Goal: Task Accomplishment & Management: Use online tool/utility

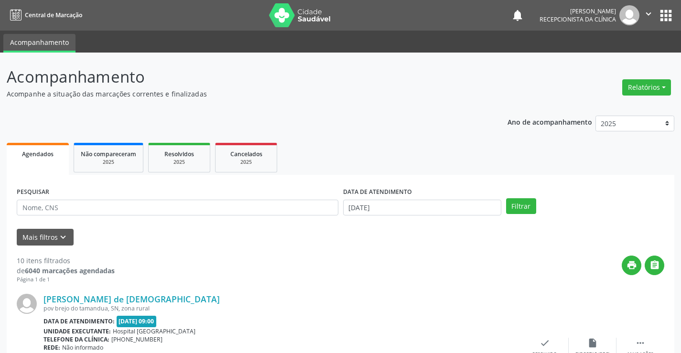
click at [380, 95] on p "Acompanhe a situação das marcações correntes e finalizadas" at bounding box center [241, 94] width 468 height 10
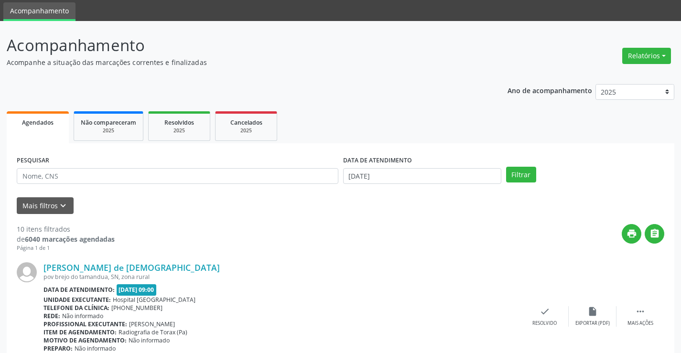
scroll to position [48, 0]
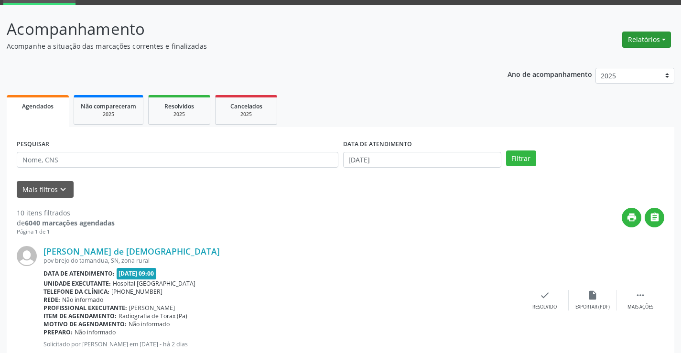
click at [666, 43] on button "Relatórios" at bounding box center [646, 40] width 49 height 16
click at [614, 58] on link "Agendamentos" at bounding box center [620, 60] width 103 height 13
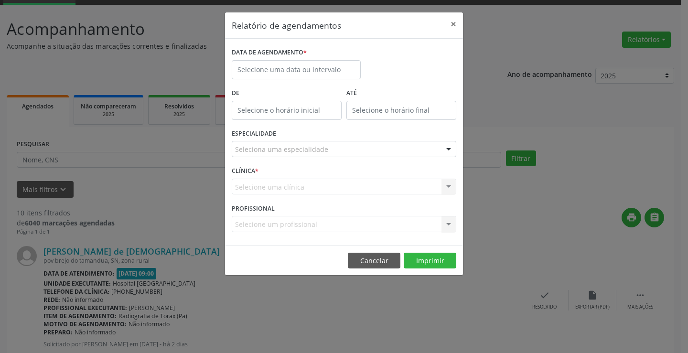
click at [409, 186] on div "Selecione uma clínica Nenhum resultado encontrado para: " " Não há nenhuma opçã…" at bounding box center [344, 187] width 225 height 16
click at [453, 187] on div "Selecione uma clínica Nenhum resultado encontrado para: " " Não há nenhuma opçã…" at bounding box center [344, 187] width 225 height 16
click at [384, 185] on div "Selecione uma clínica Nenhum resultado encontrado para: " " Não há nenhuma opçã…" at bounding box center [344, 187] width 225 height 16
click at [375, 264] on button "Cancelar" at bounding box center [374, 261] width 53 height 16
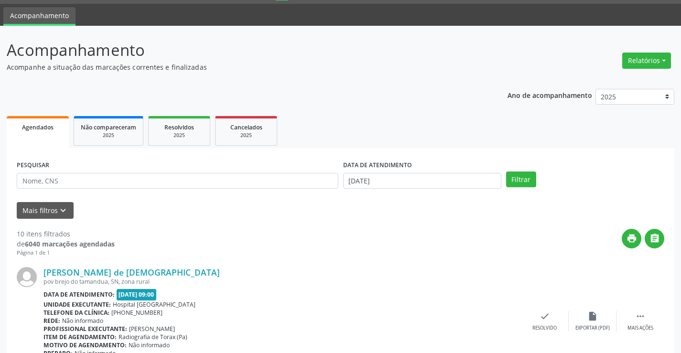
scroll to position [0, 0]
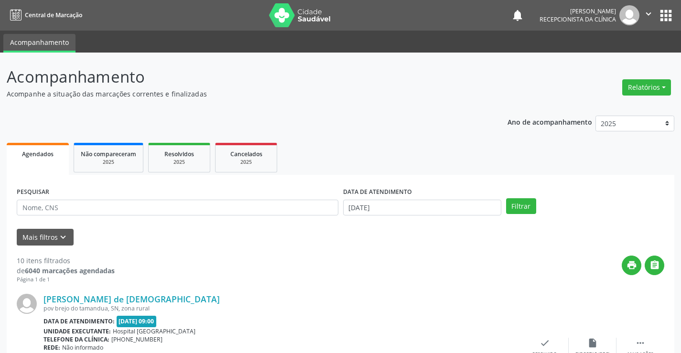
click at [670, 14] on button "apps" at bounding box center [666, 15] width 17 height 17
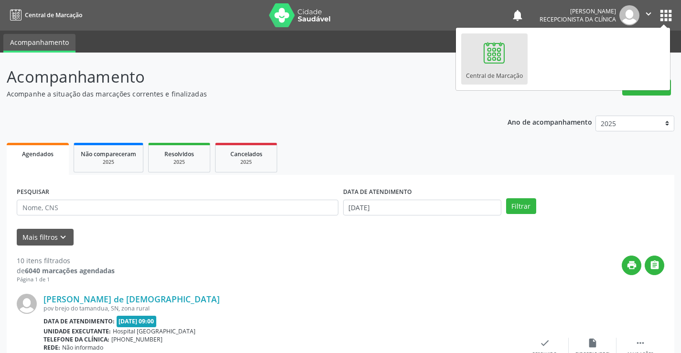
click at [670, 14] on button "apps" at bounding box center [666, 15] width 17 height 17
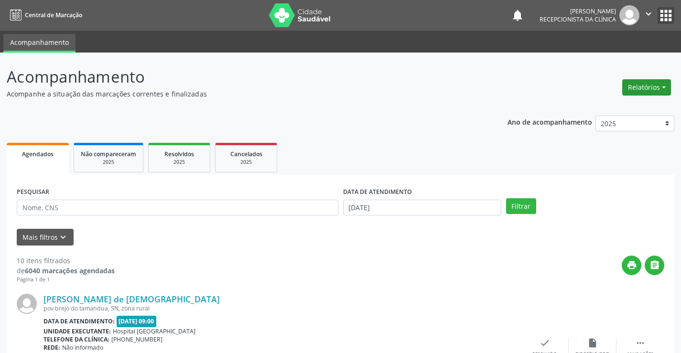
click at [647, 90] on button "Relatórios" at bounding box center [646, 87] width 49 height 16
click at [608, 119] on link "Procedimentos realizados" at bounding box center [620, 121] width 103 height 13
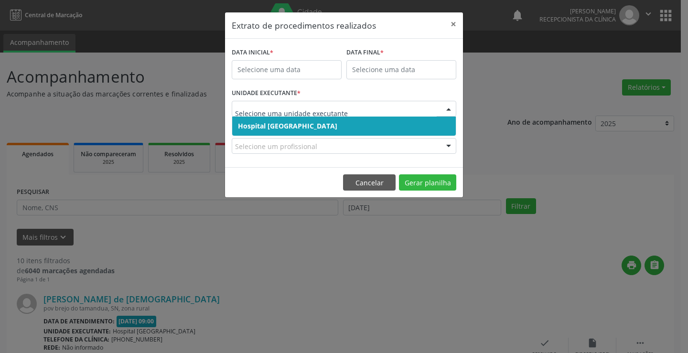
click at [382, 107] on input "text" at bounding box center [336, 113] width 202 height 19
click at [411, 126] on span "Hospital [GEOGRAPHIC_DATA]" at bounding box center [344, 126] width 224 height 19
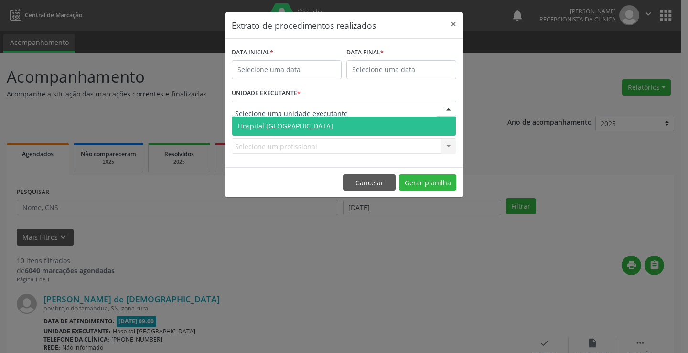
click at [353, 111] on div at bounding box center [344, 109] width 225 height 16
click at [304, 127] on span "Hospital [GEOGRAPHIC_DATA]" at bounding box center [285, 125] width 95 height 9
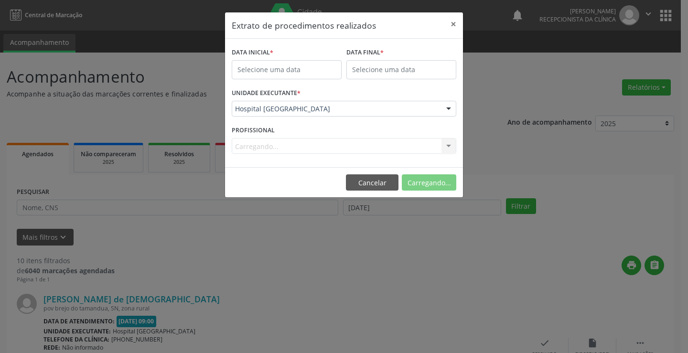
click at [364, 148] on div "Carregando... Nenhum resultado encontrado para: " " Não há nenhuma opção para s…" at bounding box center [344, 146] width 225 height 16
click at [449, 146] on div at bounding box center [449, 147] width 14 height 16
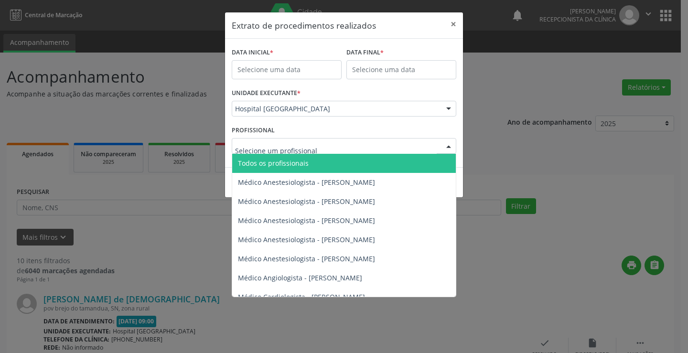
click at [449, 146] on div at bounding box center [449, 147] width 14 height 16
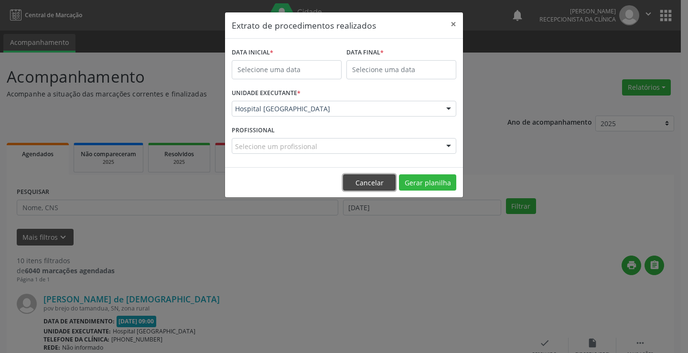
click at [370, 177] on button "Cancelar" at bounding box center [369, 183] width 53 height 16
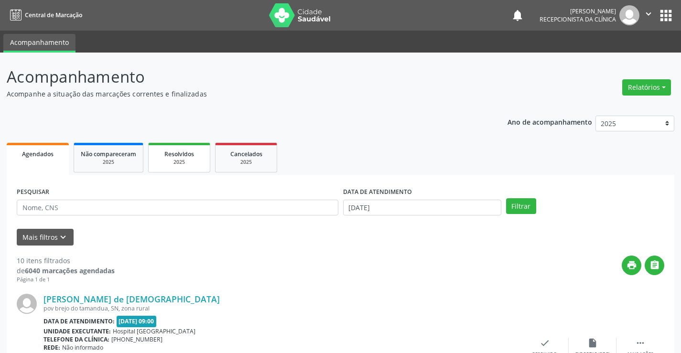
scroll to position [48, 0]
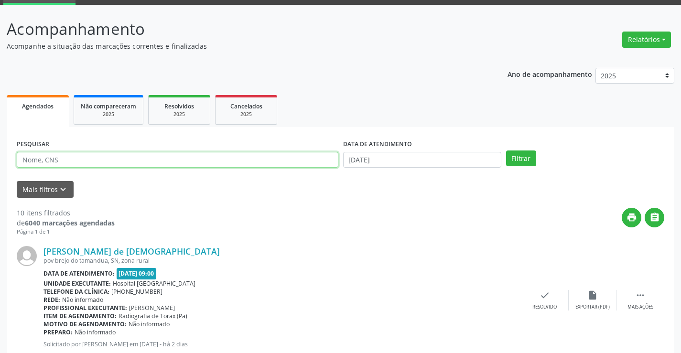
click at [133, 159] on input "text" at bounding box center [178, 160] width 322 height 16
drag, startPoint x: 113, startPoint y: 109, endPoint x: 107, endPoint y: 109, distance: 6.3
click at [112, 109] on span "Não compareceram" at bounding box center [108, 106] width 55 height 8
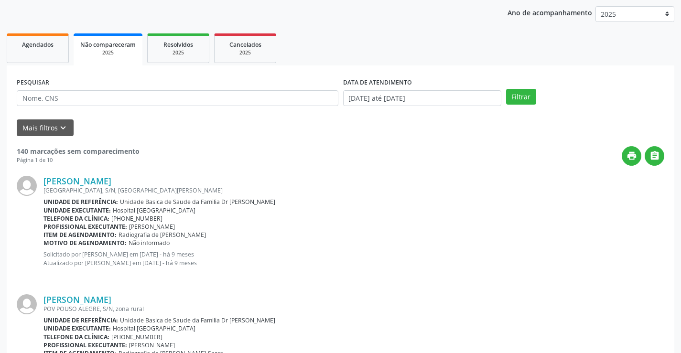
scroll to position [0, 0]
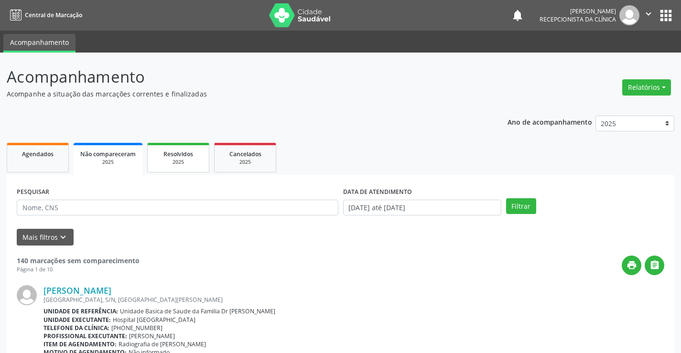
click at [160, 163] on div "2025" at bounding box center [178, 162] width 48 height 7
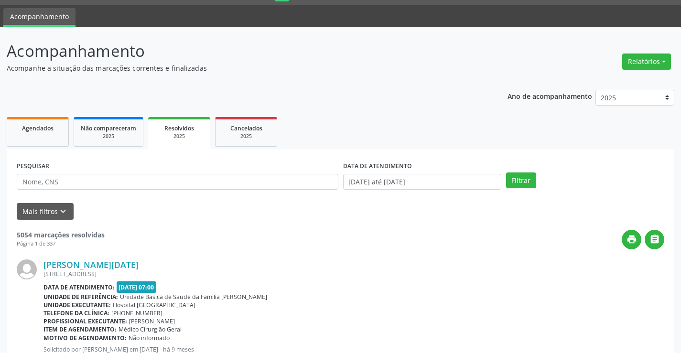
scroll to position [48, 0]
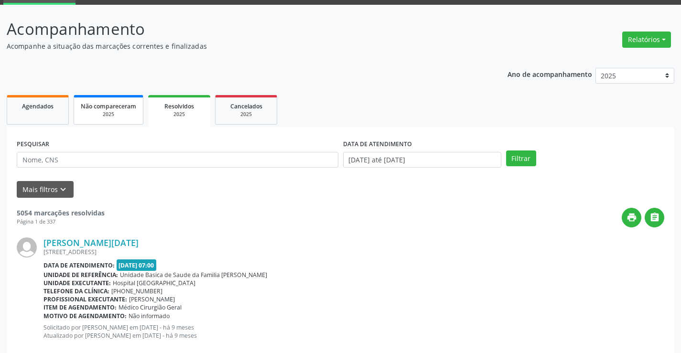
click at [109, 113] on div "2025" at bounding box center [108, 114] width 55 height 7
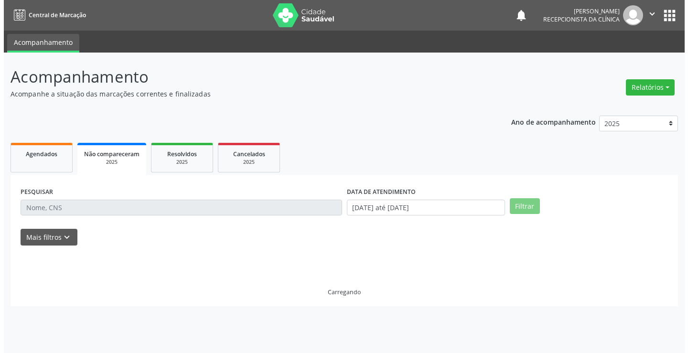
scroll to position [0, 0]
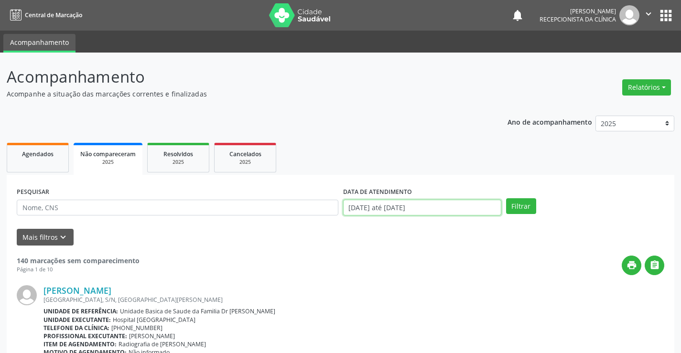
click at [360, 211] on input "01/01/2025 até 01/10/2025" at bounding box center [422, 208] width 158 height 16
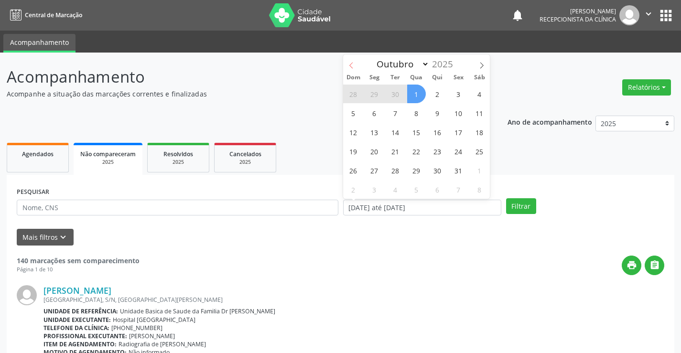
click at [350, 64] on icon at bounding box center [351, 65] width 7 height 7
select select "8"
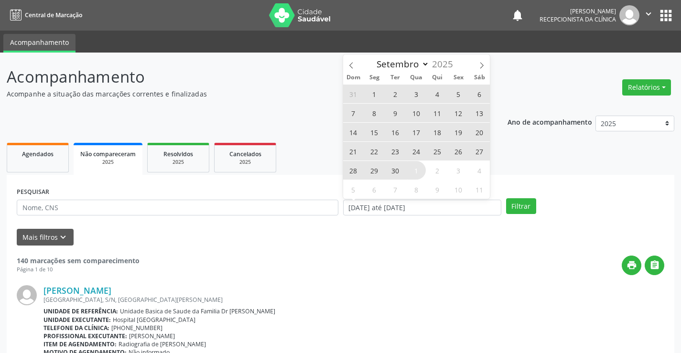
click at [373, 94] on span "1" at bounding box center [374, 94] width 19 height 19
type input "01/09/2025"
click at [395, 175] on span "30" at bounding box center [395, 170] width 19 height 19
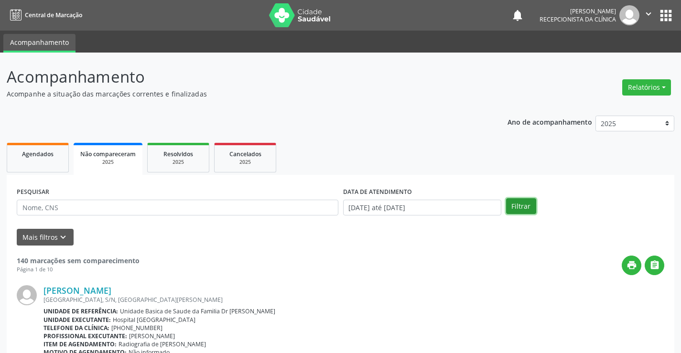
click at [524, 203] on button "Filtrar" at bounding box center [521, 206] width 30 height 16
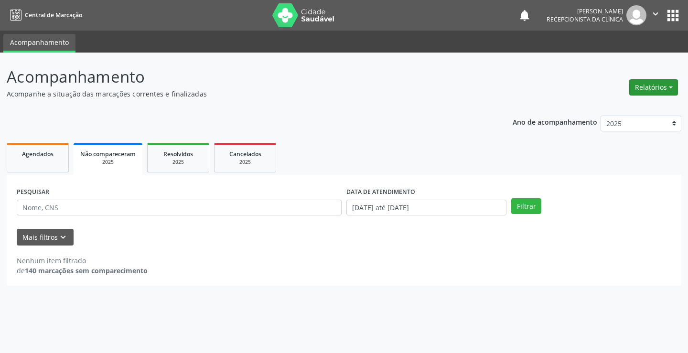
click at [663, 86] on button "Relatórios" at bounding box center [654, 87] width 49 height 16
click at [602, 109] on link "Agendamentos" at bounding box center [627, 107] width 103 height 13
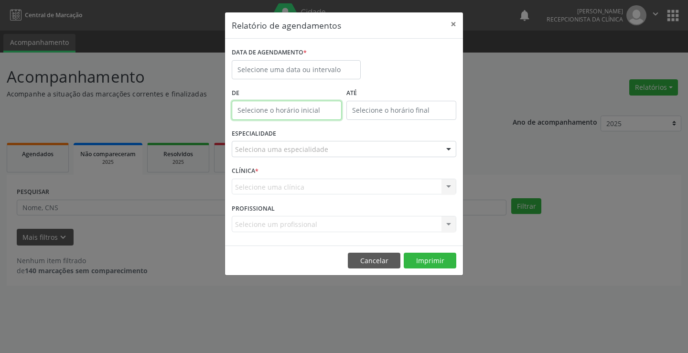
click at [266, 111] on input "text" at bounding box center [287, 110] width 110 height 19
type input "12:00"
click at [280, 69] on input "text" at bounding box center [296, 69] width 129 height 19
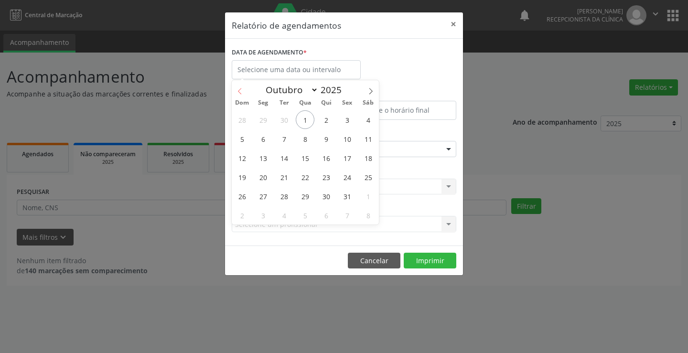
click at [240, 91] on icon at bounding box center [240, 91] width 7 height 7
select select "8"
click at [265, 122] on span "1" at bounding box center [263, 119] width 19 height 19
type input "01/09/2025"
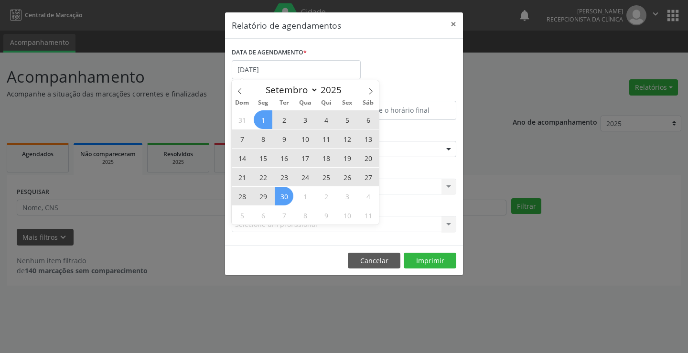
click at [287, 198] on span "30" at bounding box center [284, 196] width 19 height 19
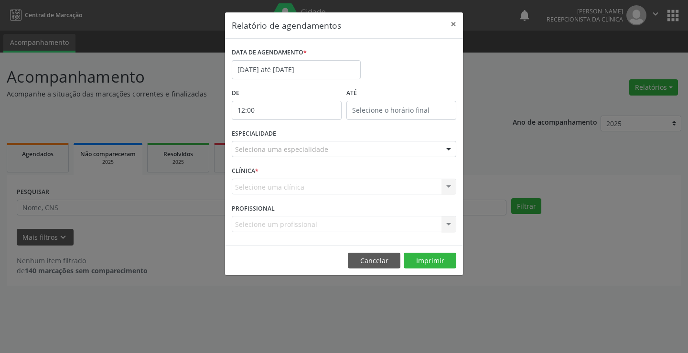
click at [257, 109] on input "12:00" at bounding box center [287, 110] width 110 height 19
click at [300, 137] on span at bounding box center [300, 136] width 7 height 10
type input "11:00"
type input "11"
click at [300, 137] on span at bounding box center [300, 136] width 7 height 10
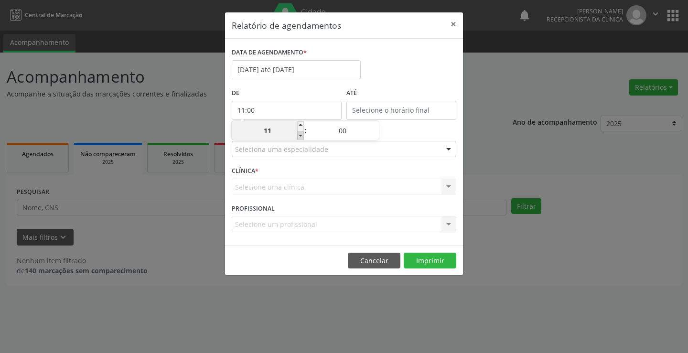
type input "10:00"
type input "10"
click at [300, 137] on span at bounding box center [300, 136] width 7 height 10
type input "09:00"
type input "09"
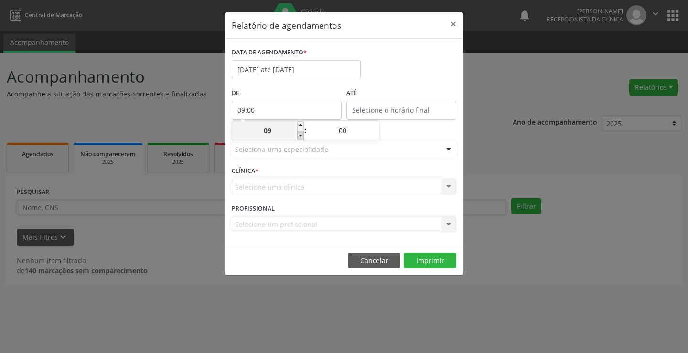
click at [300, 137] on span at bounding box center [300, 136] width 7 height 10
type input "08:00"
type input "08"
click at [300, 137] on span at bounding box center [300, 136] width 7 height 10
type input "07:00"
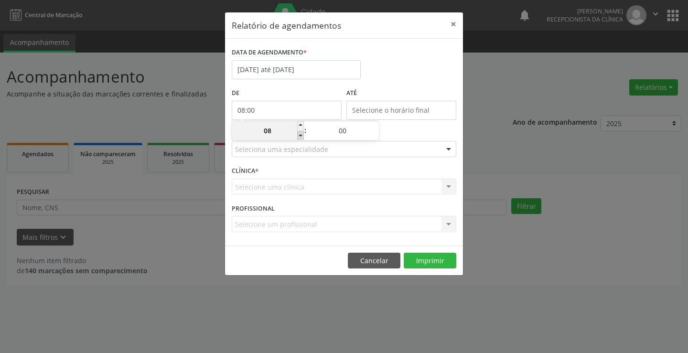
type input "07"
click at [300, 137] on span at bounding box center [300, 136] width 7 height 10
type input "06:00"
type input "06"
click at [300, 137] on span at bounding box center [300, 136] width 7 height 10
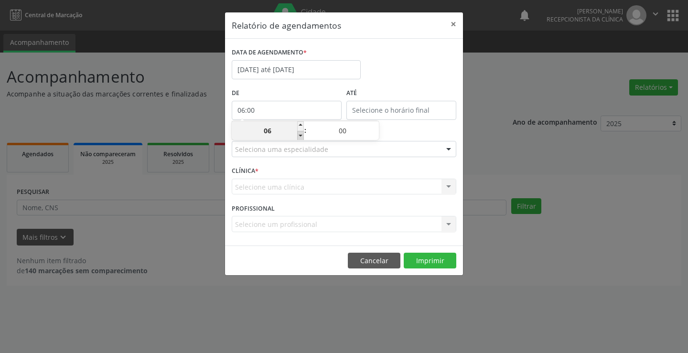
type input "05:00"
type input "05"
click at [300, 137] on span at bounding box center [300, 136] width 7 height 10
type input "04:00"
type input "04"
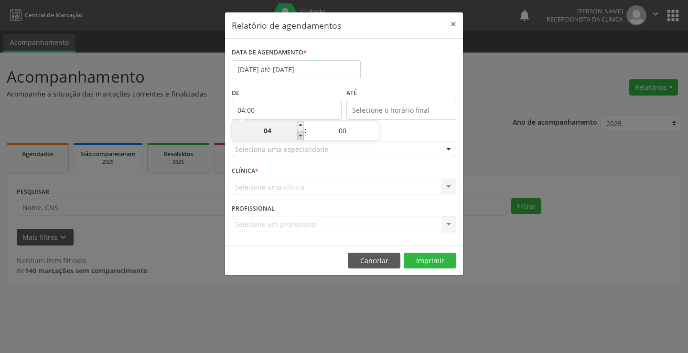
click at [300, 137] on span at bounding box center [300, 136] width 7 height 10
type input "03:00"
type input "03"
click at [300, 137] on span at bounding box center [300, 136] width 7 height 10
type input "02:00"
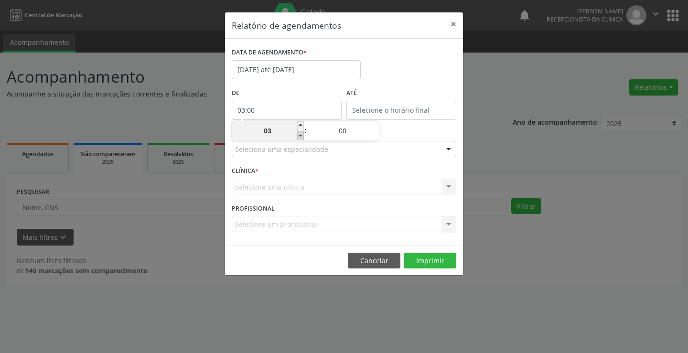
type input "02"
click at [300, 137] on span at bounding box center [300, 136] width 7 height 10
type input "01:00"
type input "01"
click at [300, 137] on span at bounding box center [300, 136] width 7 height 10
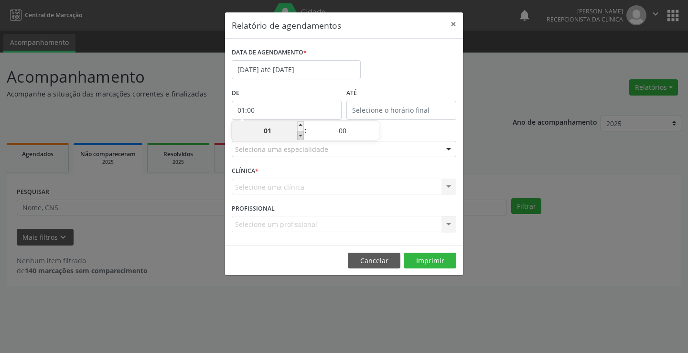
type input "00:00"
type input "00"
click at [375, 125] on span at bounding box center [375, 126] width 7 height 10
type input "00:05"
type input "05"
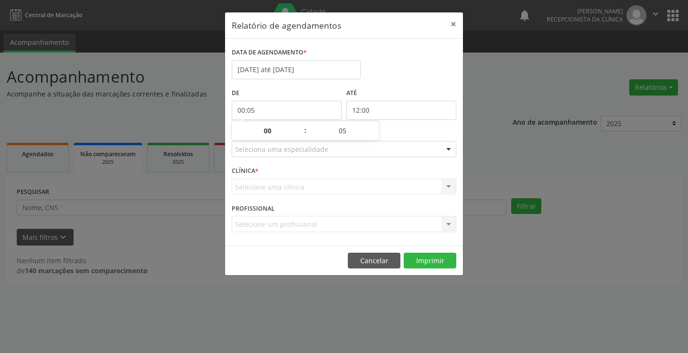
click at [378, 109] on input "12:00" at bounding box center [402, 110] width 110 height 19
click at [417, 126] on span at bounding box center [415, 126] width 7 height 10
type input "13:00"
type input "13"
click at [417, 126] on span at bounding box center [415, 126] width 7 height 10
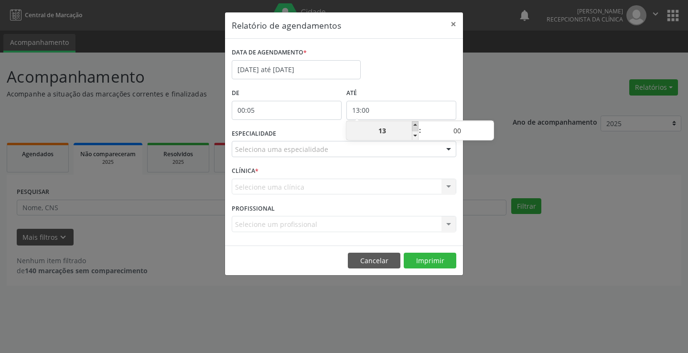
type input "14:00"
type input "14"
click at [417, 126] on span at bounding box center [415, 126] width 7 height 10
type input "15:00"
type input "15"
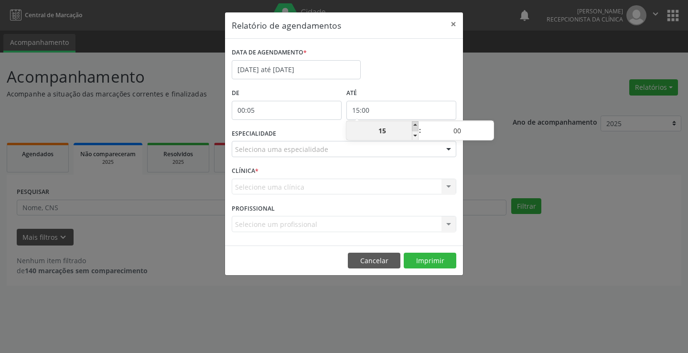
click at [417, 126] on span at bounding box center [415, 126] width 7 height 10
type input "16:00"
type input "16"
click at [417, 126] on span at bounding box center [415, 126] width 7 height 10
type input "17:00"
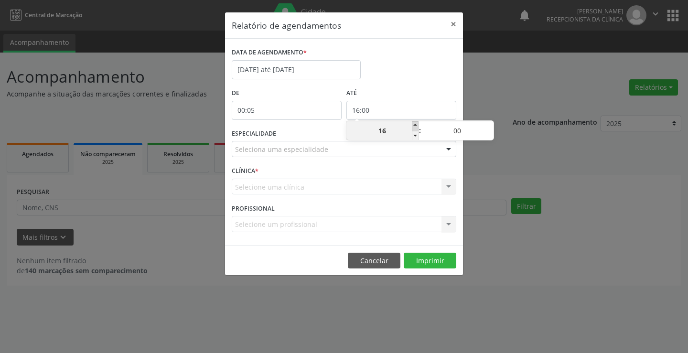
type input "17"
click at [417, 126] on span at bounding box center [415, 126] width 7 height 10
type input "18:00"
type input "18"
click at [417, 126] on span at bounding box center [415, 126] width 7 height 10
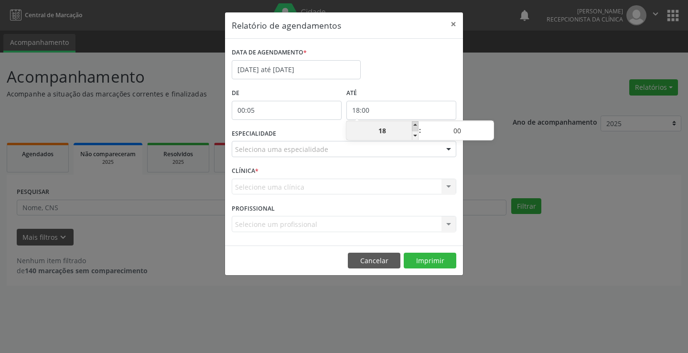
type input "19:00"
type input "19"
click at [417, 126] on span at bounding box center [415, 126] width 7 height 10
type input "20:00"
type input "20"
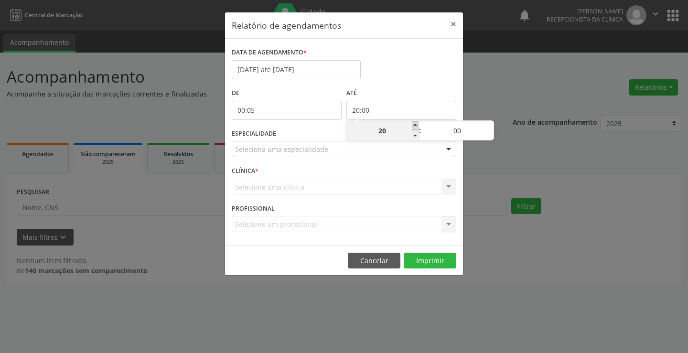
click at [417, 126] on span at bounding box center [415, 126] width 7 height 10
type input "21:00"
type input "21"
click at [417, 126] on span at bounding box center [415, 126] width 7 height 10
type input "22:00"
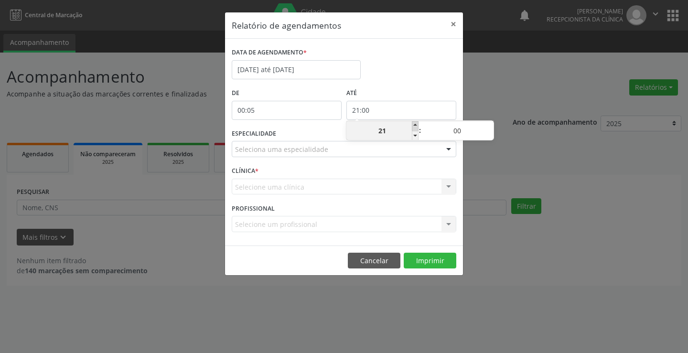
type input "22"
click at [417, 126] on span at bounding box center [415, 126] width 7 height 10
type input "23:00"
type input "23"
click at [417, 126] on span at bounding box center [415, 126] width 7 height 10
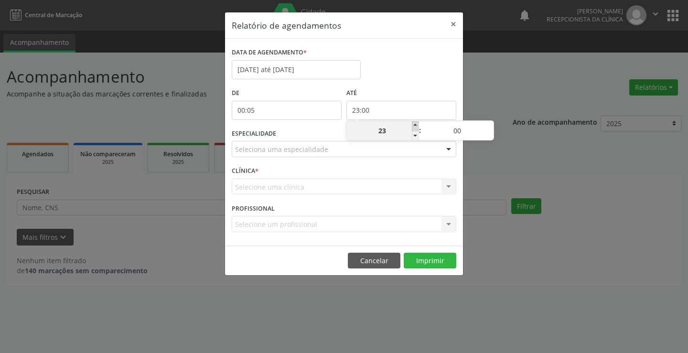
type input "00:05"
type input "00"
type input "05"
click at [416, 136] on span at bounding box center [415, 136] width 7 height 10
type input "23:05"
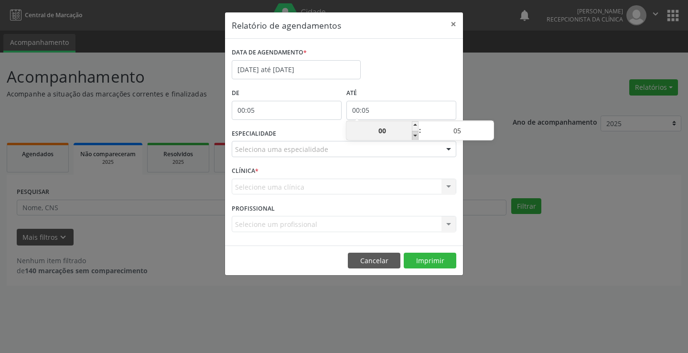
type input "23"
click at [463, 136] on input "05" at bounding box center [458, 130] width 72 height 19
click at [469, 132] on input "05" at bounding box center [458, 130] width 72 height 19
click at [492, 134] on span at bounding box center [490, 136] width 7 height 10
type input "23:00"
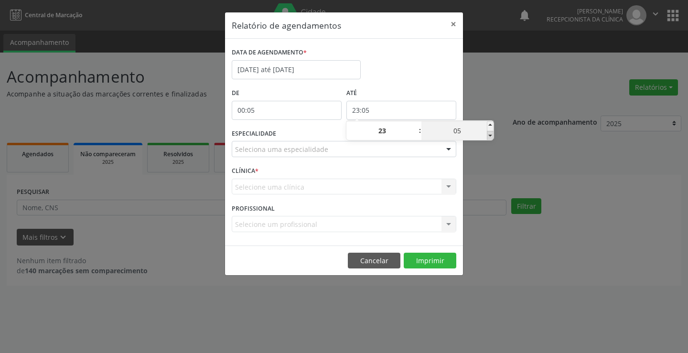
type input "00"
click at [492, 134] on span at bounding box center [490, 136] width 7 height 10
type input "22:55"
type input "22"
type input "55"
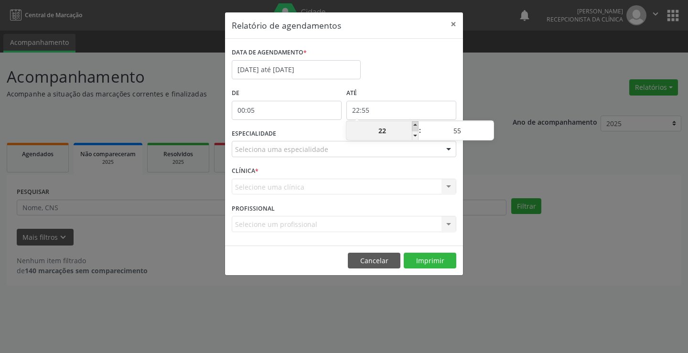
click at [414, 128] on span at bounding box center [415, 126] width 7 height 10
type input "23:55"
type input "23"
click at [393, 71] on div "DATA DE AGENDAMENTO * 01/09/2025 até 30/09/2025" at bounding box center [343, 65] width 229 height 41
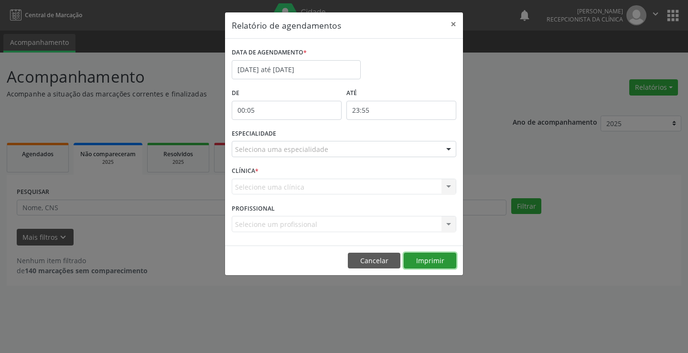
click at [437, 262] on button "Imprimir" at bounding box center [430, 261] width 53 height 16
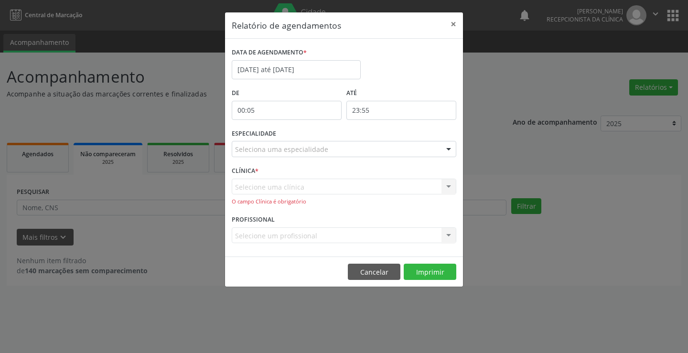
click at [346, 185] on div "Selecione uma clínica Nenhum resultado encontrado para: " " Não há nenhuma opçã…" at bounding box center [344, 192] width 225 height 27
click at [451, 183] on div "Selecione uma clínica Nenhum resultado encontrado para: " " Não há nenhuma opçã…" at bounding box center [344, 192] width 225 height 27
click at [316, 186] on div "Selecione uma clínica Nenhum resultado encontrado para: " " Não há nenhuma opçã…" at bounding box center [344, 192] width 225 height 27
click at [22, 155] on div "Relatório de agendamentos × DATA DE AGENDAMENTO * 01/09/2025 até 30/09/2025 De …" at bounding box center [344, 176] width 688 height 353
click at [383, 235] on div "Selecione um profissional Nenhum resultado encontrado para: " " Não há nenhuma …" at bounding box center [344, 236] width 225 height 16
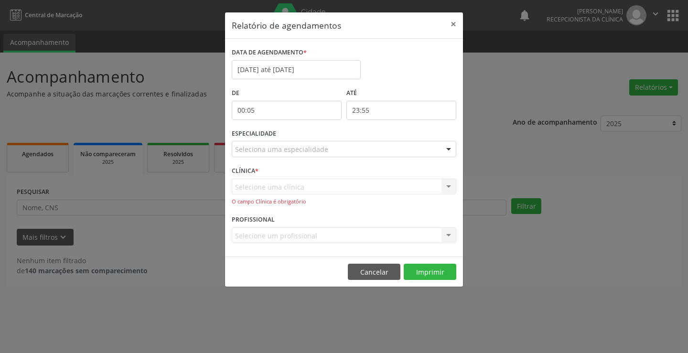
click at [453, 185] on div "Selecione uma clínica Nenhum resultado encontrado para: " " Não há nenhuma opçã…" at bounding box center [344, 192] width 225 height 27
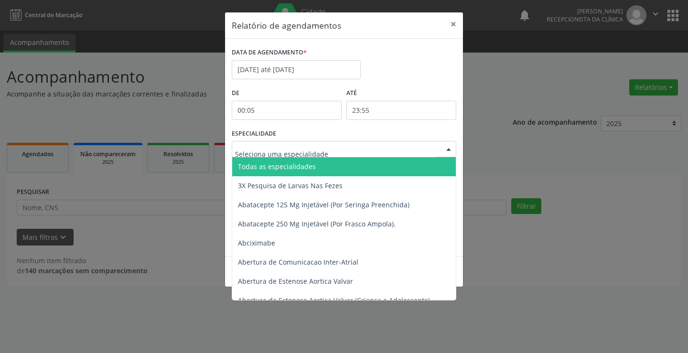
click at [454, 148] on div at bounding box center [449, 150] width 14 height 16
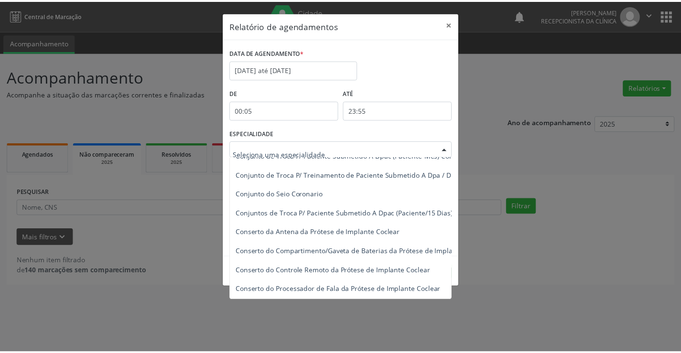
scroll to position [18988, 0]
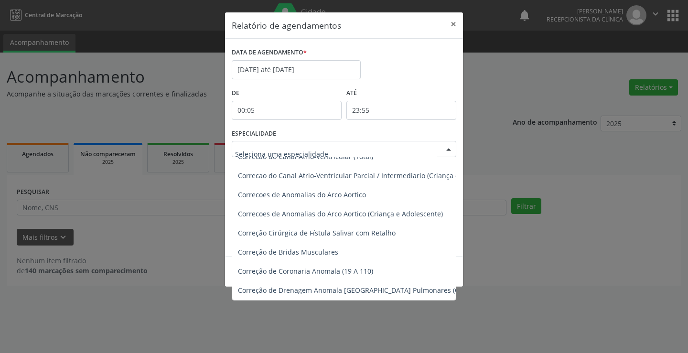
drag, startPoint x: 501, startPoint y: 244, endPoint x: 498, endPoint y: 249, distance: 5.6
click at [500, 248] on div "Relatório de agendamentos × DATA DE AGENDAMENTO * 01/09/2025 até 30/09/2025 De …" at bounding box center [344, 176] width 688 height 353
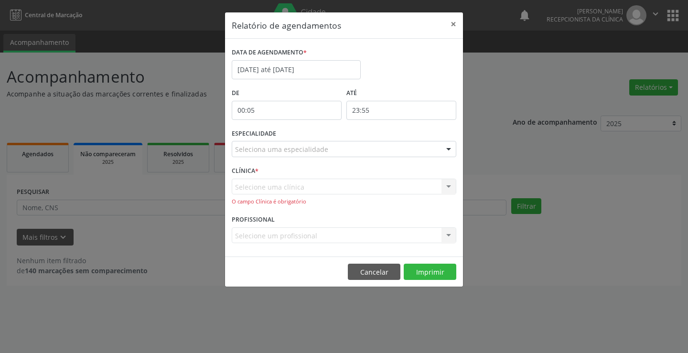
click at [294, 184] on div "Selecione uma clínica Nenhum resultado encontrado para: " " Não há nenhuma opçã…" at bounding box center [344, 192] width 225 height 27
click at [268, 193] on div "Selecione uma clínica Nenhum resultado encontrado para: " " Não há nenhuma opçã…" at bounding box center [344, 192] width 225 height 27
click at [371, 274] on button "Cancelar" at bounding box center [374, 272] width 53 height 16
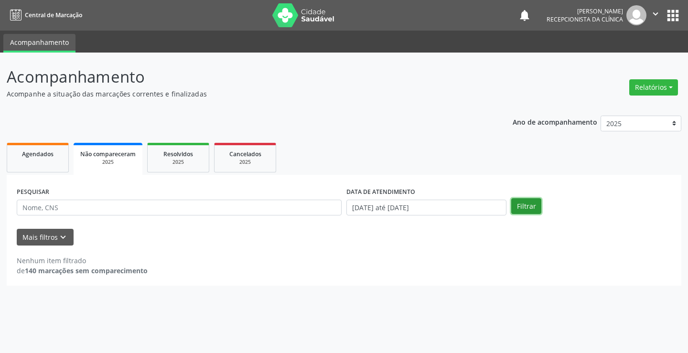
click at [528, 204] on button "Filtrar" at bounding box center [527, 206] width 30 height 16
click at [23, 161] on link "Agendados" at bounding box center [38, 158] width 62 height 30
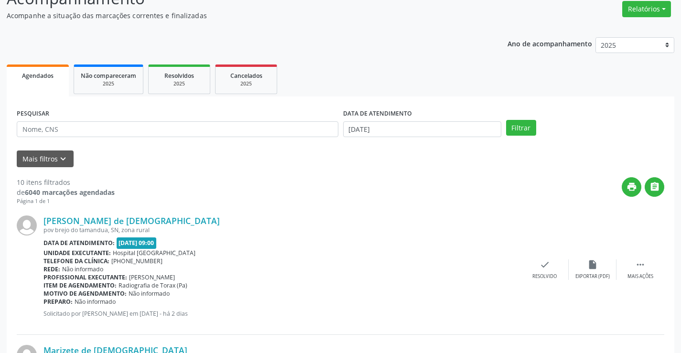
scroll to position [96, 0]
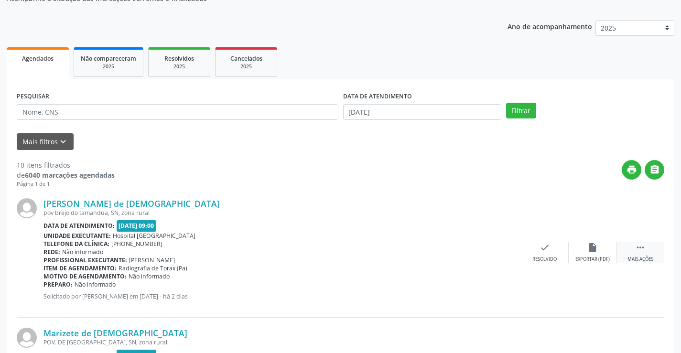
click at [633, 251] on div " Mais ações" at bounding box center [641, 252] width 48 height 21
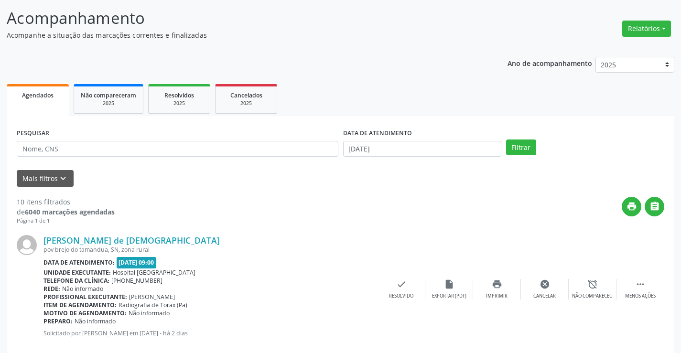
scroll to position [48, 0]
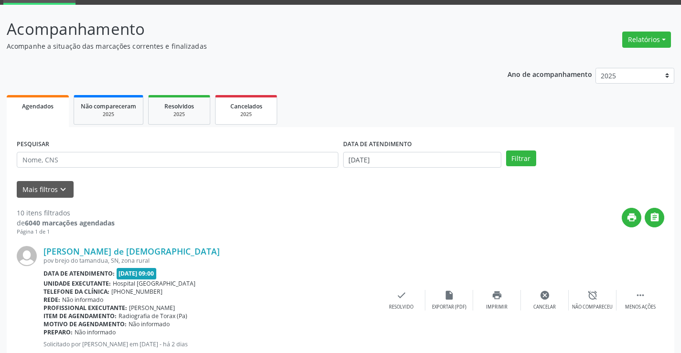
click at [236, 112] on div "2025" at bounding box center [246, 114] width 48 height 7
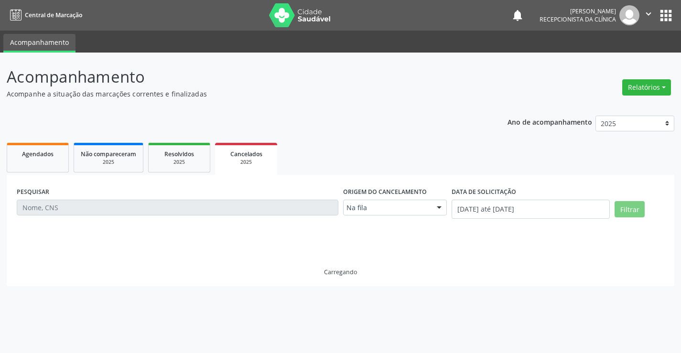
scroll to position [0, 0]
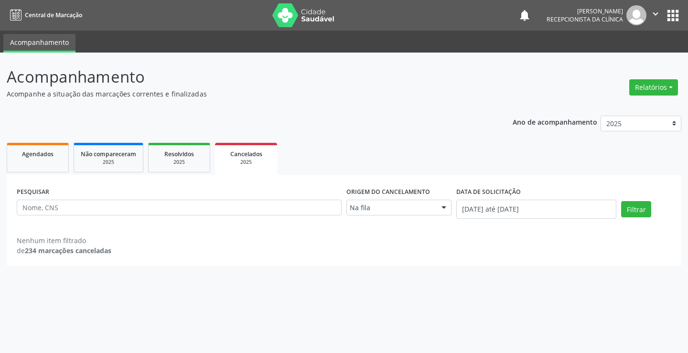
click at [444, 209] on div at bounding box center [444, 208] width 14 height 16
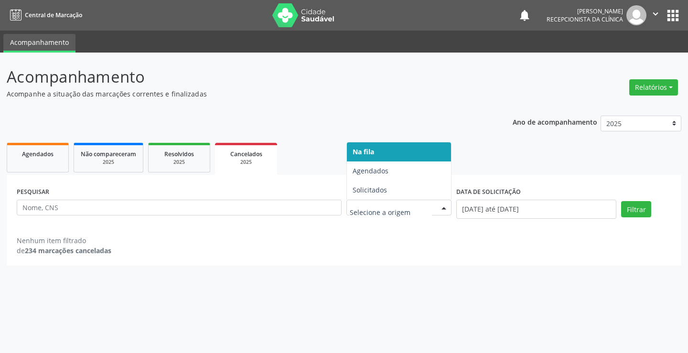
click at [444, 209] on div at bounding box center [444, 208] width 14 height 16
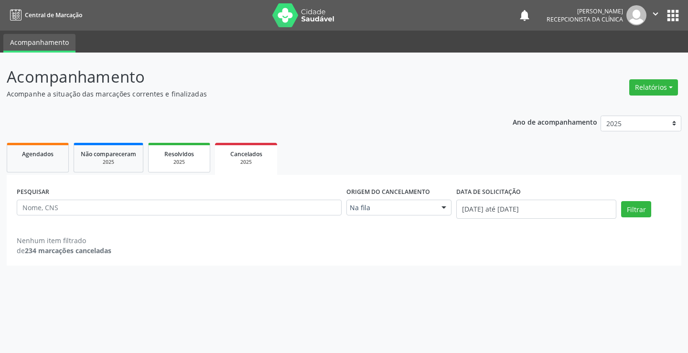
click at [182, 162] on div "2025" at bounding box center [179, 162] width 48 height 7
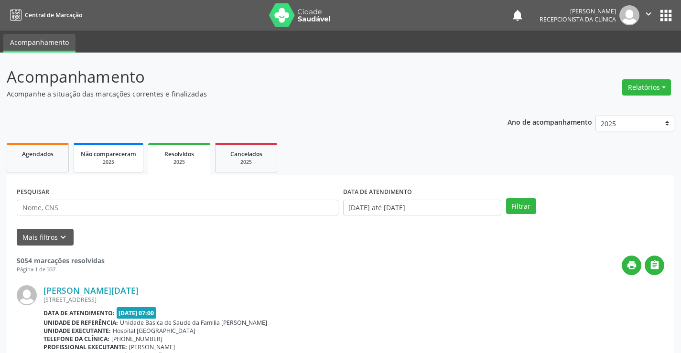
click at [120, 165] on div "2025" at bounding box center [108, 162] width 55 height 7
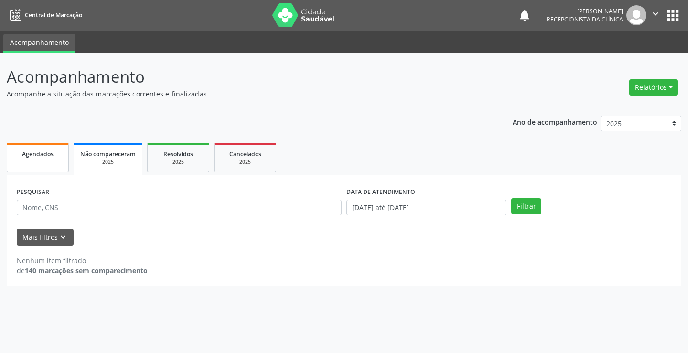
click at [39, 158] on span "Agendados" at bounding box center [38, 154] width 32 height 8
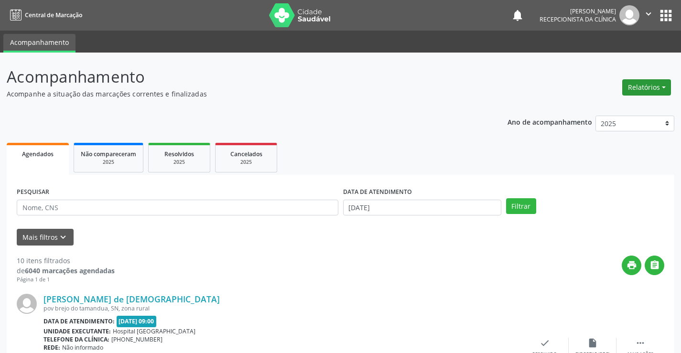
click at [665, 89] on button "Relatórios" at bounding box center [646, 87] width 49 height 16
click at [609, 104] on link "Agendamentos" at bounding box center [620, 107] width 103 height 13
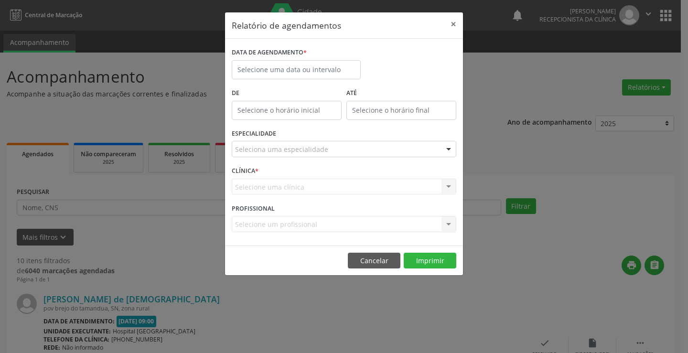
click at [385, 148] on div "Seleciona uma especialidade" at bounding box center [344, 149] width 225 height 16
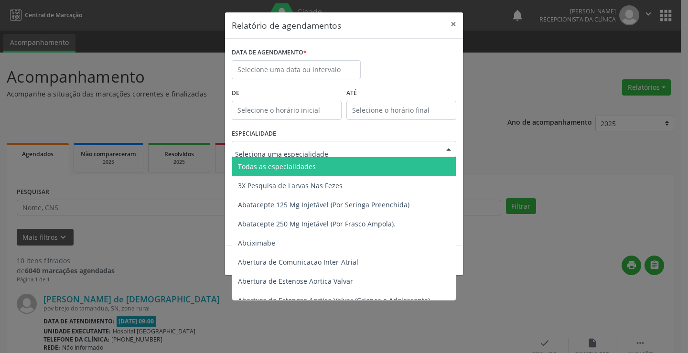
click at [385, 148] on input "text" at bounding box center [336, 153] width 202 height 19
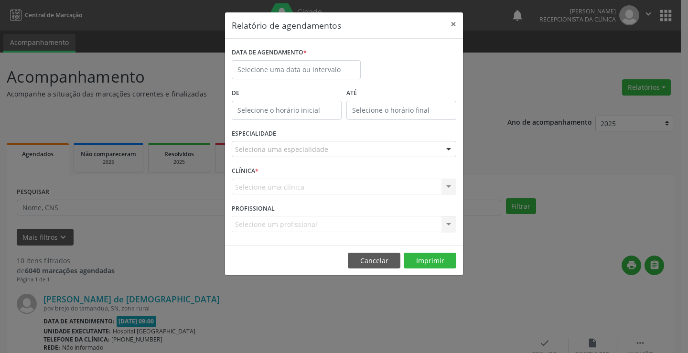
click at [501, 145] on div "Relatório de agendamentos × DATA DE AGENDAMENTO * De ATÉ ESPECIALIDADE Selecion…" at bounding box center [344, 176] width 688 height 353
click at [453, 188] on div "Selecione uma clínica Nenhum resultado encontrado para: " " Não há nenhuma opçã…" at bounding box center [344, 187] width 225 height 16
click at [455, 25] on button "×" at bounding box center [453, 23] width 19 height 23
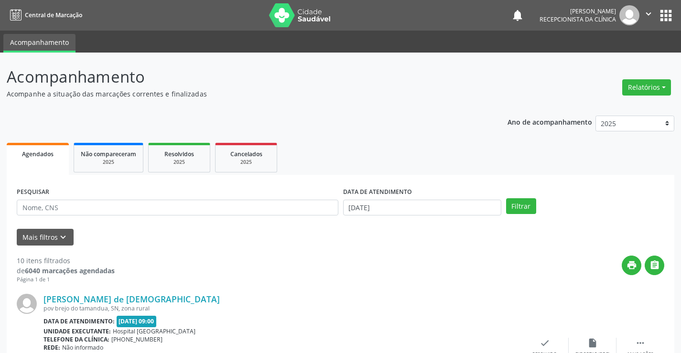
click at [666, 17] on button "apps" at bounding box center [666, 15] width 17 height 17
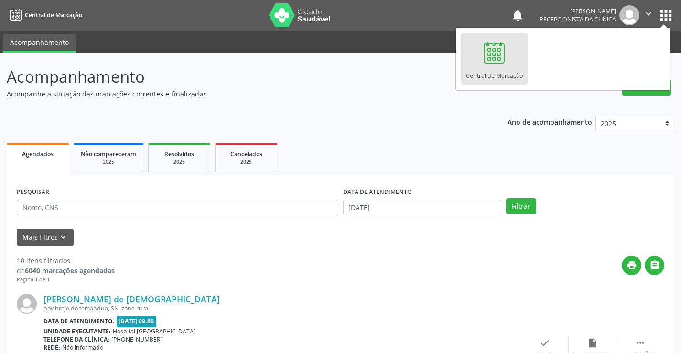
click at [492, 61] on div at bounding box center [494, 52] width 29 height 29
